Goal: Task Accomplishment & Management: Use online tool/utility

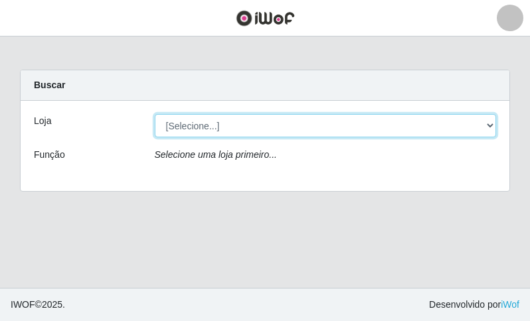
click at [163, 121] on select "[Selecione...] Bemais Supermercados - B9 Bessa" at bounding box center [326, 125] width 342 height 23
select select "410"
click at [155, 114] on select "[Selecione...] Bemais Supermercados - B9 Bessa" at bounding box center [326, 125] width 342 height 23
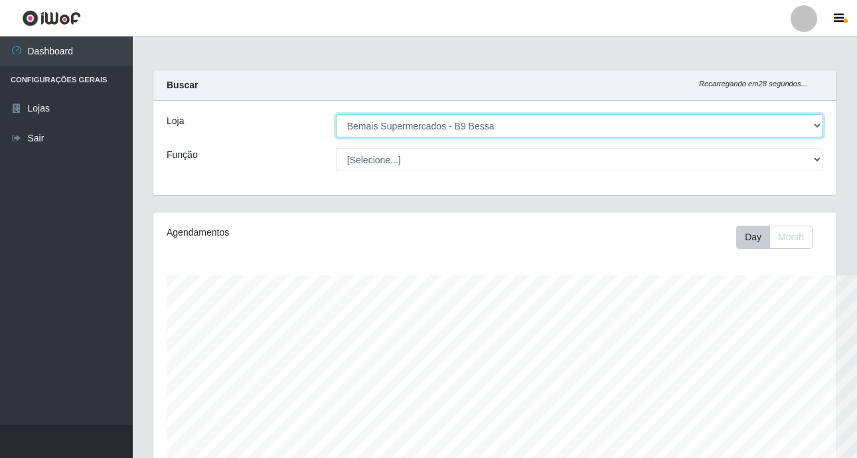
scroll to position [663442, 663034]
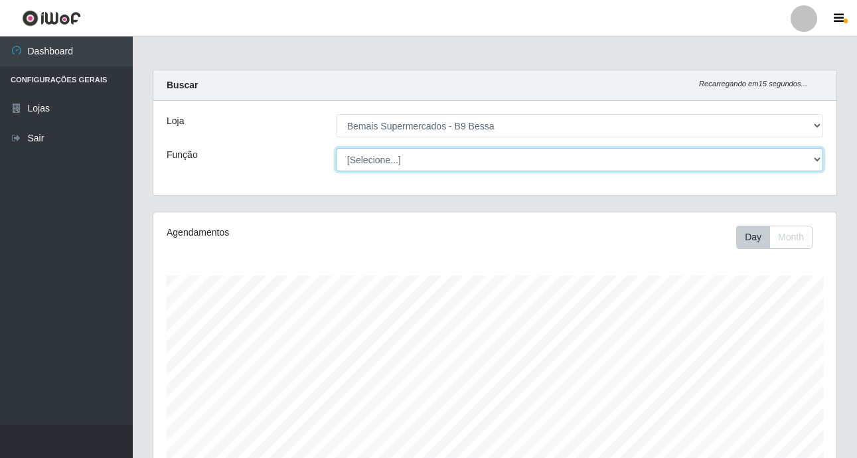
click at [529, 156] on select "[Selecione...] ASG ASG + ASG ++ Auxiliar de Estoque Auxiliar de [GEOGRAPHIC_DAT…" at bounding box center [579, 159] width 487 height 23
click at [529, 157] on select "[Selecione...] ASG ASG + ASG ++ Auxiliar de Estoque Auxiliar de [GEOGRAPHIC_DAT…" at bounding box center [579, 159] width 487 height 23
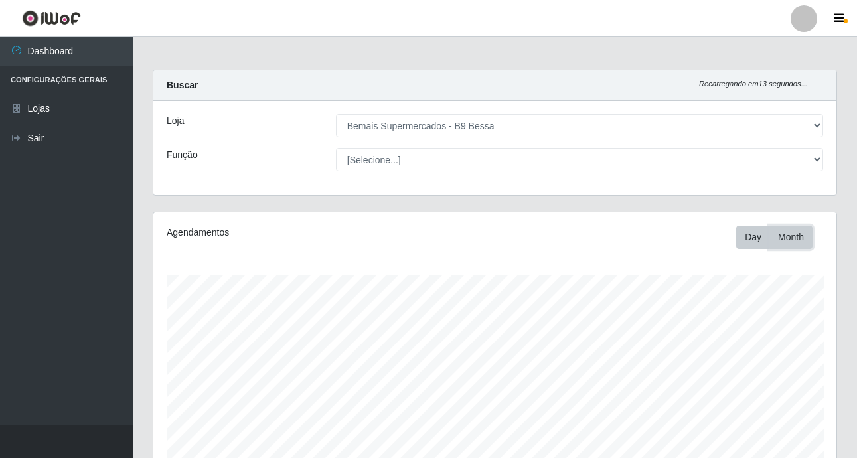
click at [529, 232] on button "Month" at bounding box center [790, 237] width 43 height 23
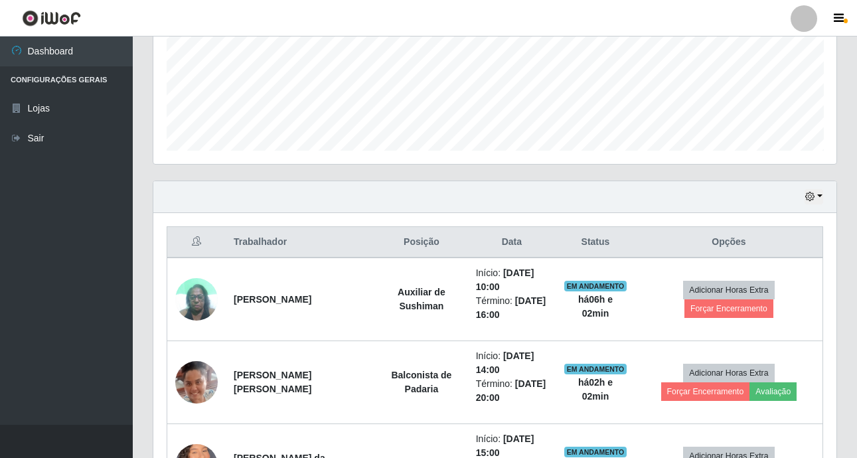
scroll to position [332, 0]
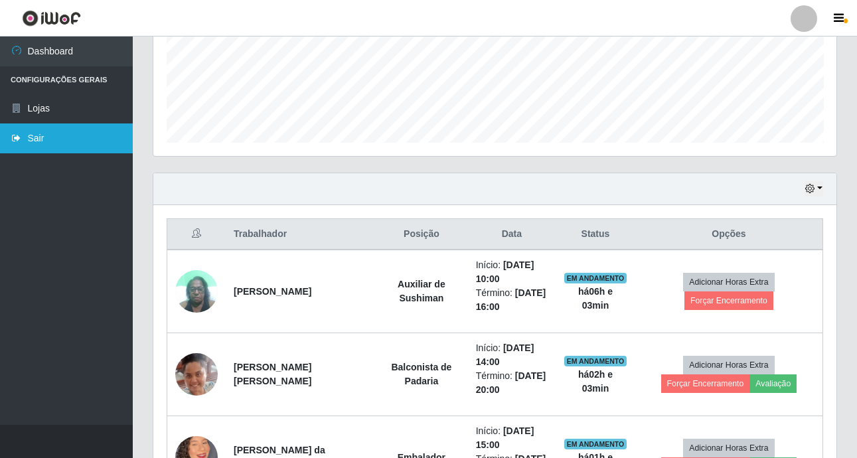
click at [43, 150] on link "Sair" at bounding box center [66, 138] width 133 height 30
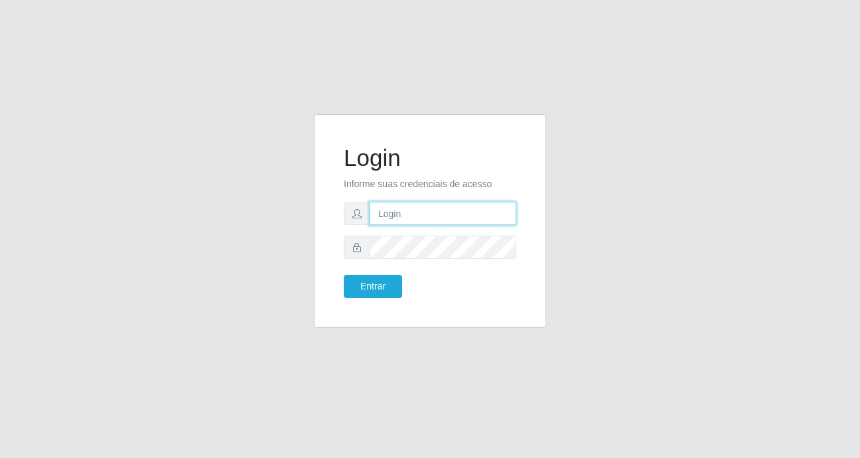
type input "Fabiana@b9"
drag, startPoint x: 467, startPoint y: 210, endPoint x: 120, endPoint y: 202, distance: 346.5
click at [120, 202] on div "Login Informe suas credenciais de acesso Fabiana@b9 Entrar" at bounding box center [430, 229] width 757 height 230
type input "LucasBemais@B09"
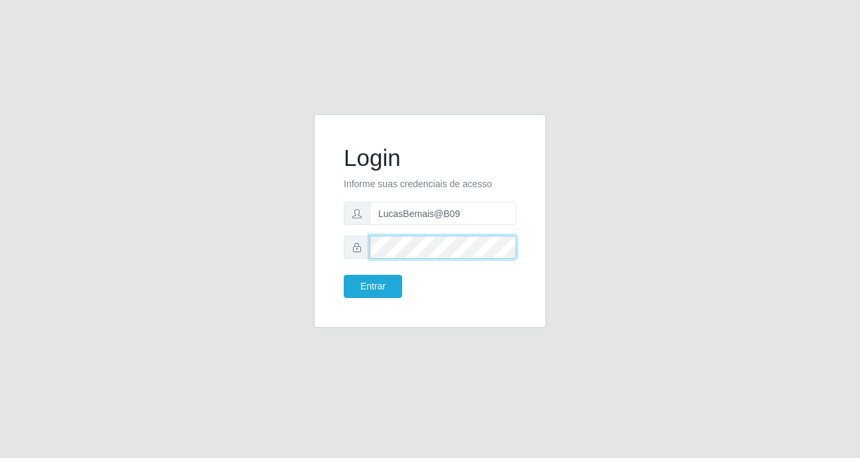
click at [271, 217] on div "Login Informe suas credenciais de acesso LucasBemais@B09 Entrar" at bounding box center [430, 229] width 757 height 230
click at [344, 275] on button "Entrar" at bounding box center [373, 286] width 58 height 23
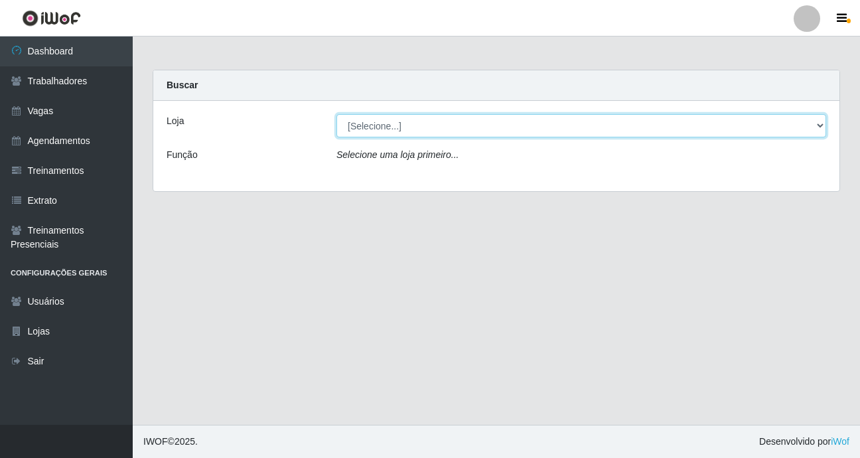
click at [405, 127] on select "[Selecione...] Bemais Supermercados - B9 Bessa" at bounding box center [582, 125] width 490 height 23
select select "410"
click at [337, 114] on select "[Selecione...] Bemais Supermercados - B9 Bessa" at bounding box center [582, 125] width 490 height 23
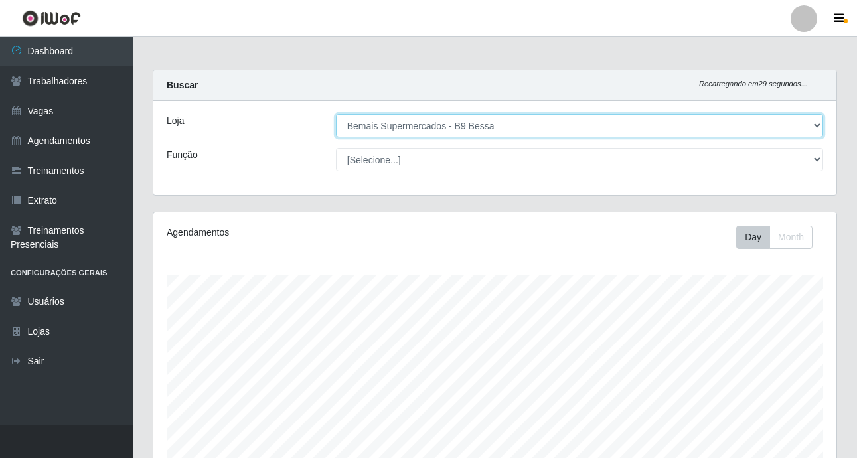
scroll to position [275, 683]
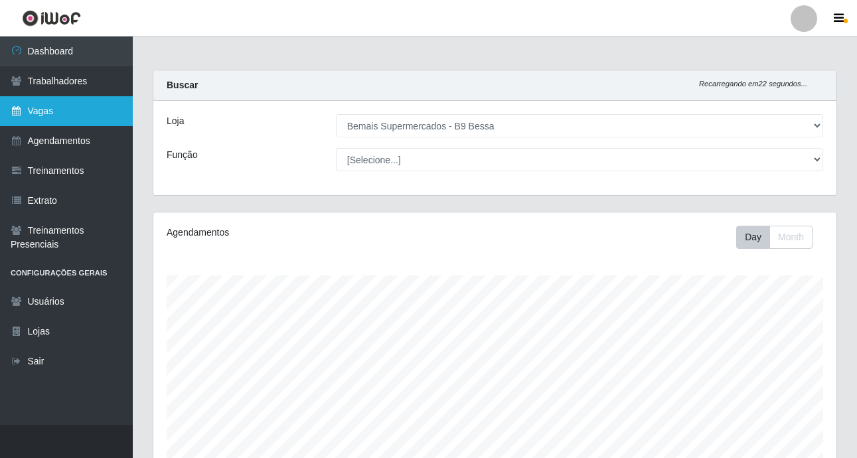
click at [53, 110] on link "Vagas" at bounding box center [66, 111] width 133 height 30
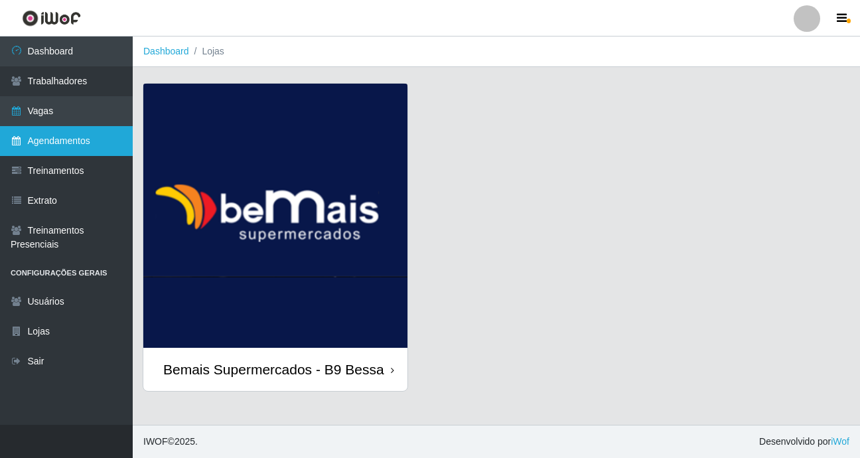
click at [70, 141] on link "Agendamentos" at bounding box center [66, 141] width 133 height 30
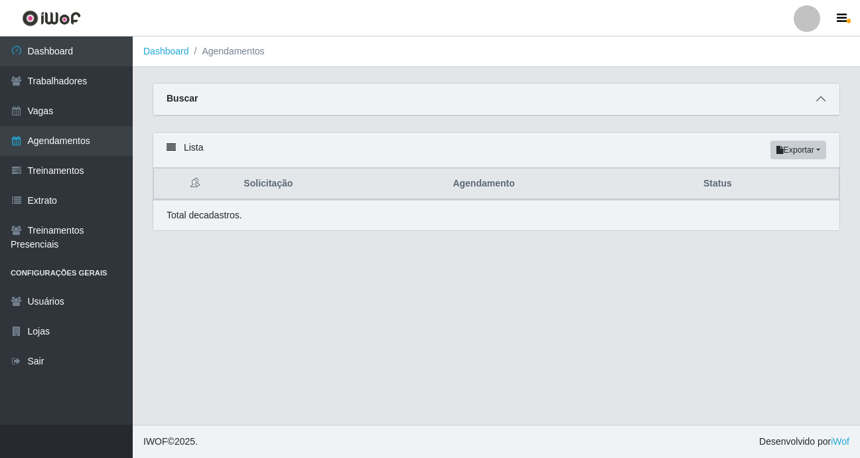
click at [529, 102] on span at bounding box center [821, 99] width 16 height 15
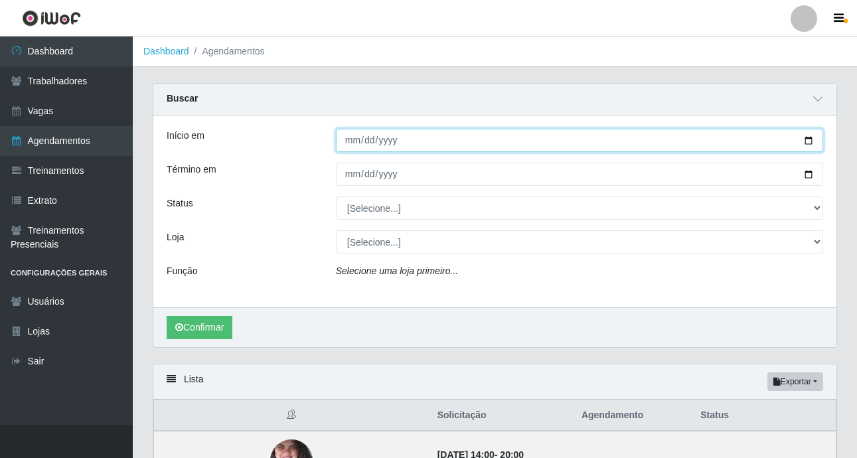
click at [529, 143] on input "Início em" at bounding box center [579, 140] width 487 height 23
type input "[DATE]"
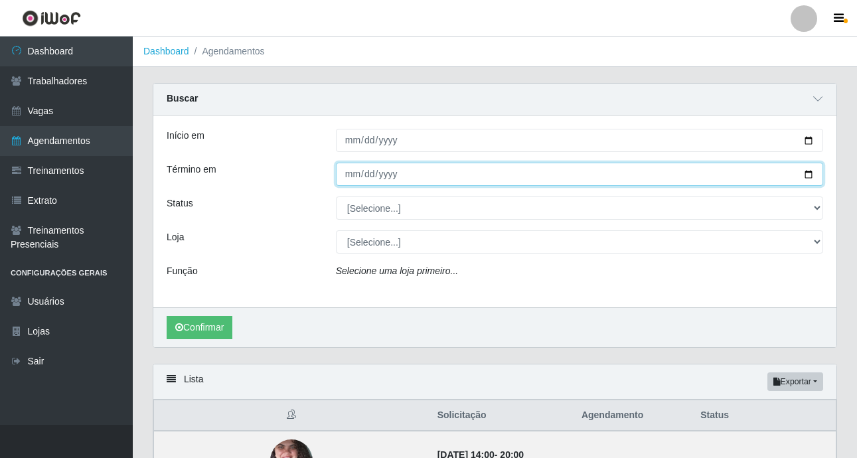
click at [529, 173] on input "Término em" at bounding box center [579, 174] width 487 height 23
type input "[DATE]"
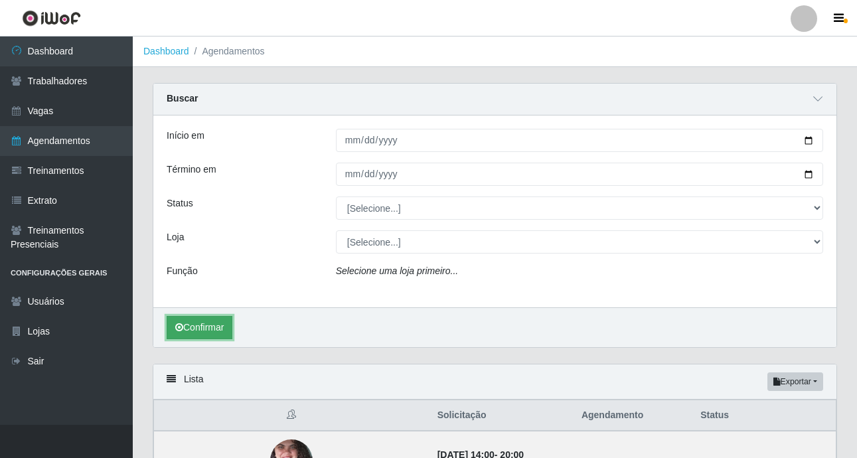
click at [203, 321] on button "Confirmar" at bounding box center [200, 327] width 66 height 23
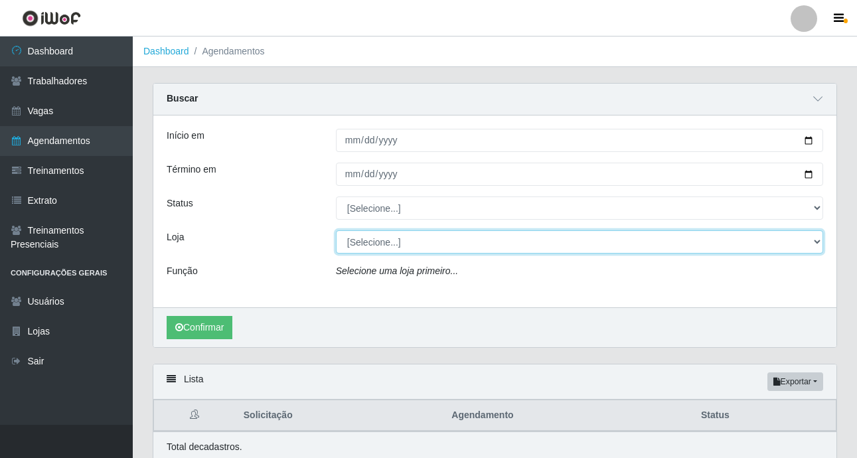
click at [362, 242] on select "[Selecione...] Bemais Supermercados - B9 Bessa" at bounding box center [579, 241] width 487 height 23
select select "410"
click at [336, 231] on select "[Selecione...] Bemais Supermercados - B9 Bessa" at bounding box center [579, 241] width 487 height 23
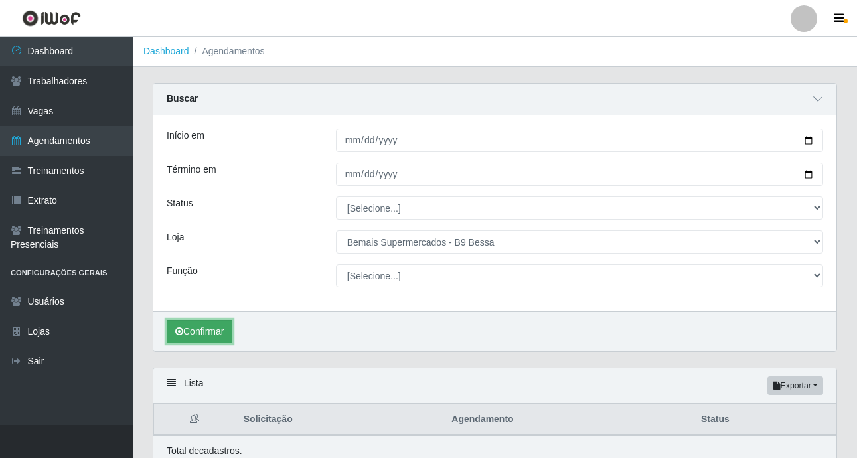
click at [228, 321] on button "Confirmar" at bounding box center [200, 331] width 66 height 23
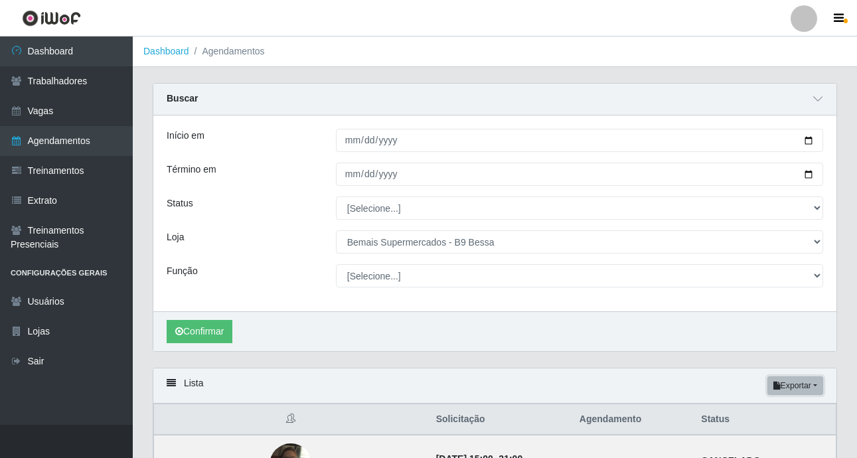
click at [529, 321] on button "Exportar" at bounding box center [795, 385] width 56 height 19
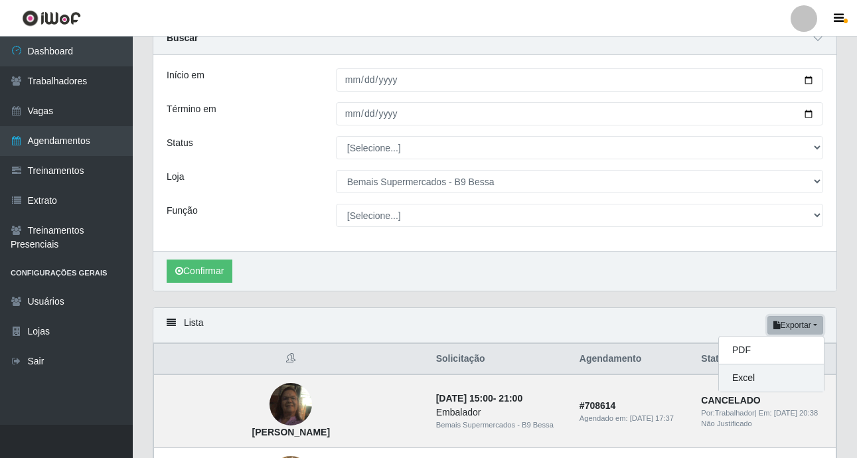
scroll to position [66, 0]
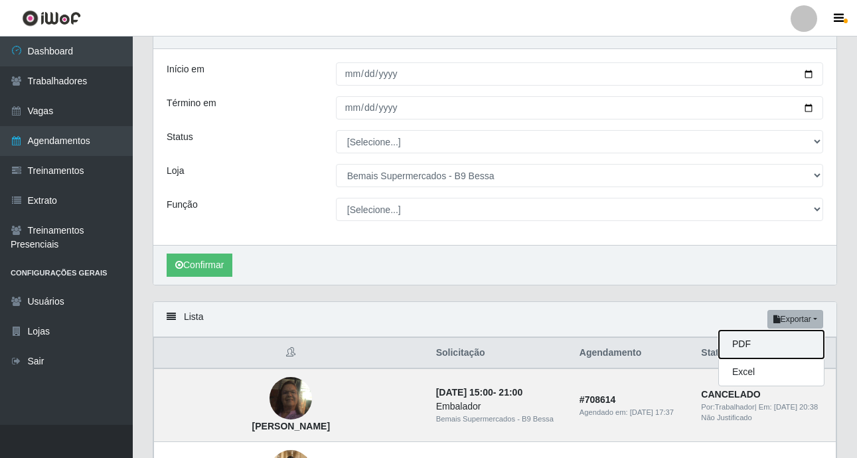
click at [529, 321] on button "PDF" at bounding box center [771, 345] width 105 height 28
click at [529, 319] on button "Exportar" at bounding box center [795, 319] width 56 height 19
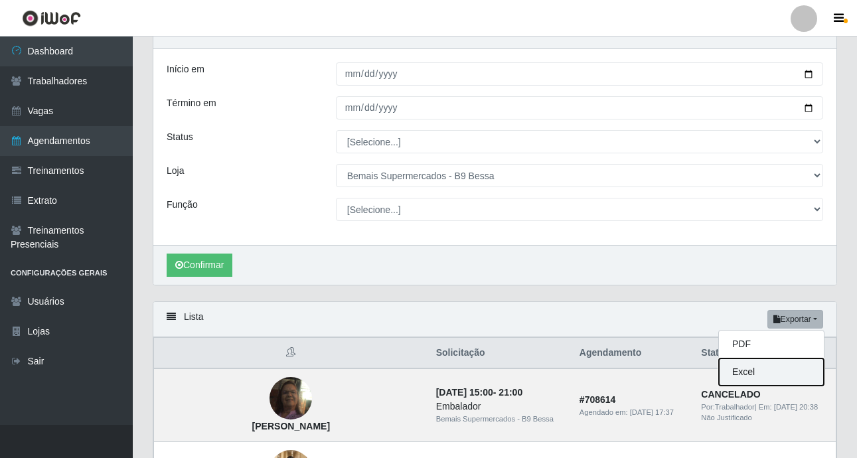
click at [529, 321] on button "Excel" at bounding box center [771, 371] width 105 height 27
click at [529, 321] on button "Exportar" at bounding box center [795, 319] width 56 height 19
click at [529, 321] on button "Excel" at bounding box center [771, 371] width 105 height 27
click at [529, 321] on button "Exportar" at bounding box center [795, 319] width 56 height 19
click at [529, 321] on button "Excel" at bounding box center [771, 371] width 105 height 27
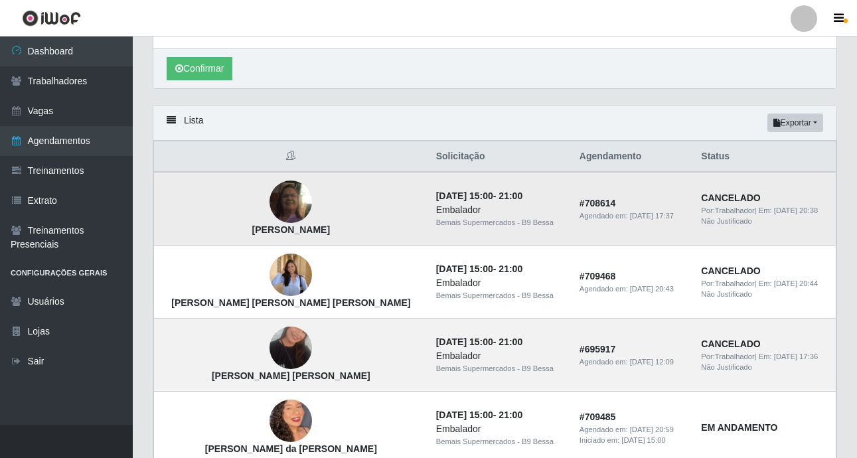
scroll to position [199, 0]
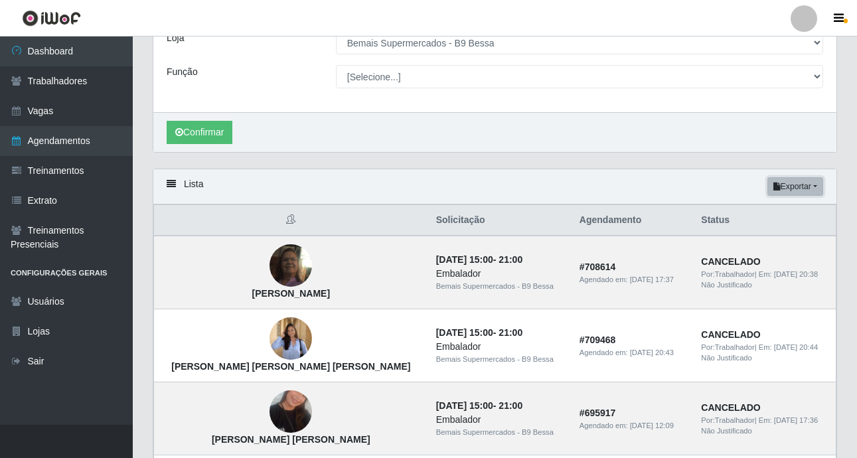
click at [529, 187] on button "Exportar" at bounding box center [795, 186] width 56 height 19
click at [529, 238] on button "Excel" at bounding box center [771, 239] width 105 height 27
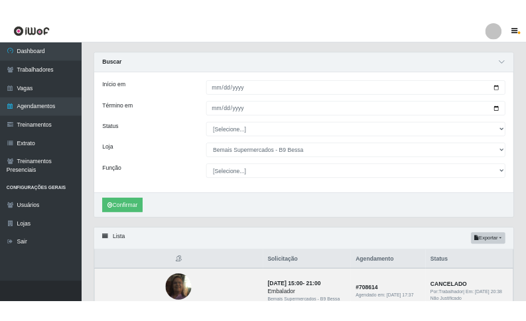
scroll to position [0, 0]
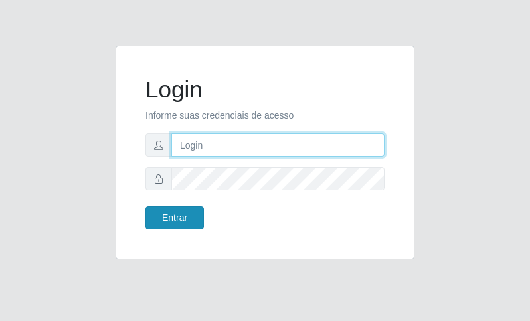
type input "Fabiana@b9"
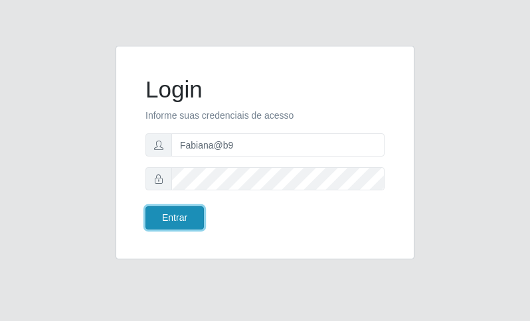
click at [150, 222] on button "Entrar" at bounding box center [174, 217] width 58 height 23
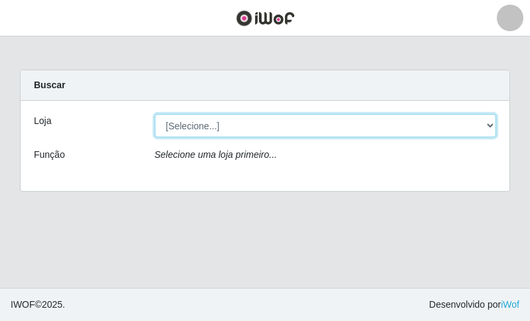
click at [253, 119] on select "[Selecione...] Bemais Supermercados - B9 Bessa" at bounding box center [326, 125] width 342 height 23
select select "410"
click at [155, 114] on select "[Selecione...] Bemais Supermercados - B9 Bessa" at bounding box center [326, 125] width 342 height 23
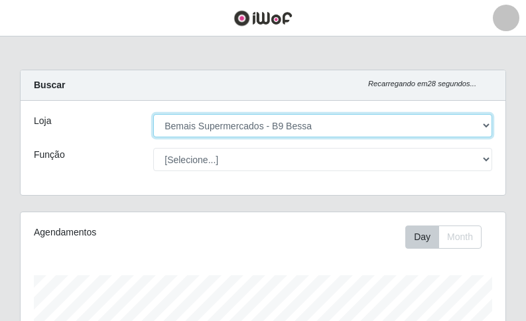
scroll to position [275, 485]
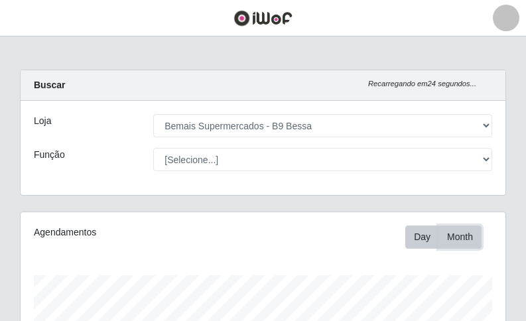
click at [445, 228] on button "Month" at bounding box center [460, 237] width 43 height 23
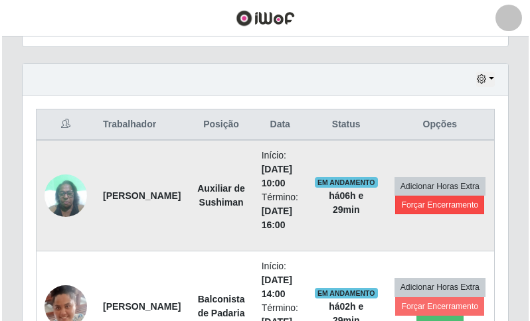
scroll to position [465, 0]
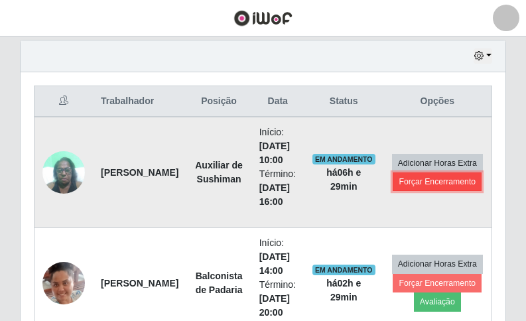
click at [417, 183] on button "Forçar Encerramento" at bounding box center [437, 182] width 89 height 19
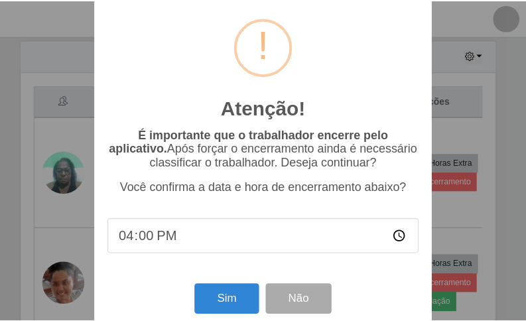
scroll to position [39, 0]
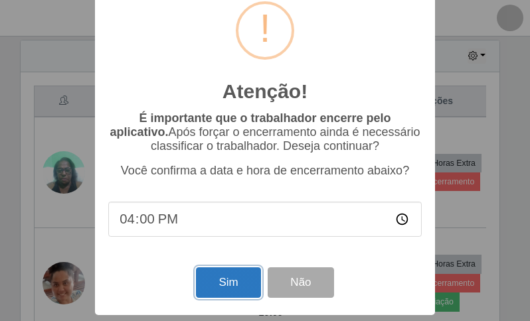
click at [223, 280] on button "Sim" at bounding box center [228, 282] width 64 height 31
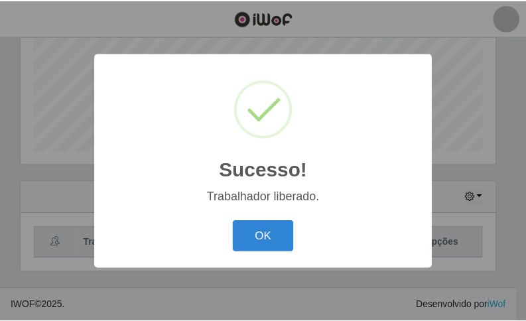
scroll to position [275, 479]
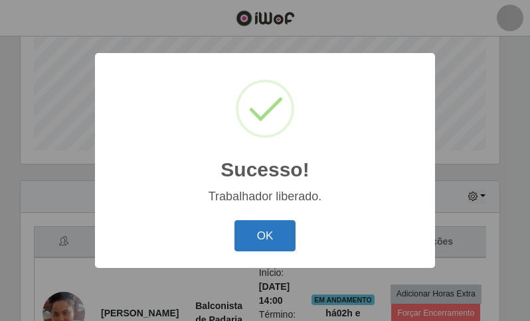
click at [256, 238] on button "OK" at bounding box center [265, 235] width 62 height 31
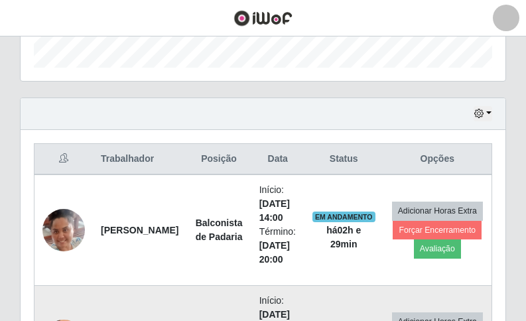
scroll to position [546, 0]
